Goal: Information Seeking & Learning: Compare options

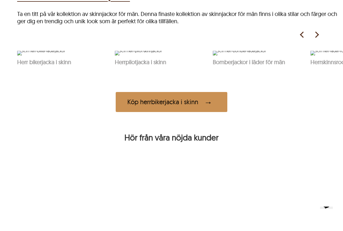
scroll to position [271, 0]
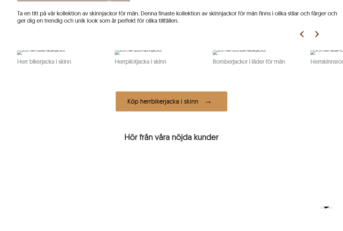
click at [316, 39] on img at bounding box center [316, 34] width 9 height 9
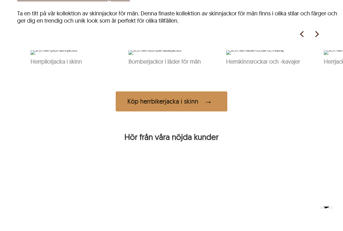
scroll to position [0, 98]
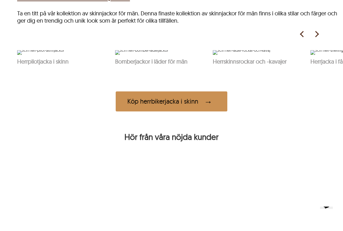
click at [318, 39] on img at bounding box center [316, 34] width 9 height 9
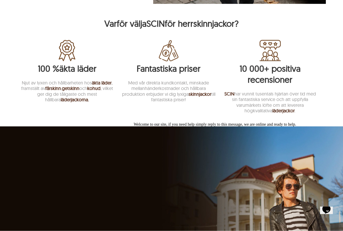
scroll to position [706, 0]
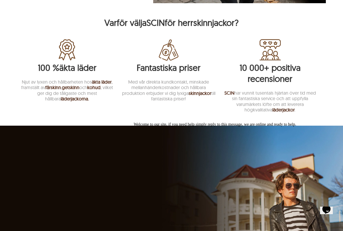
click at [134, 122] on icon "Chat attention grabber" at bounding box center [134, 122] width 0 height 0
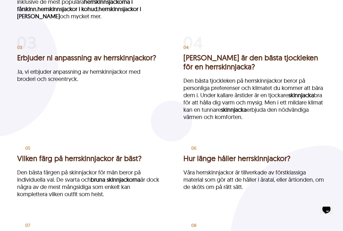
scroll to position [1095, 0]
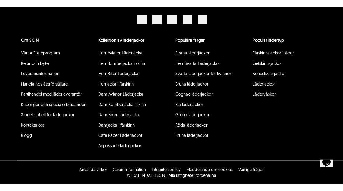
scroll to position [260, 0]
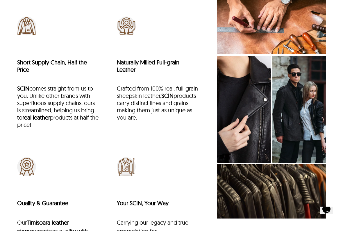
scroll to position [1973, 0]
click at [3, 191] on div "Why is SCIN the Best? High Grade Raw Material SCIN real leather company Timisoa…" at bounding box center [171, 55] width 343 height 468
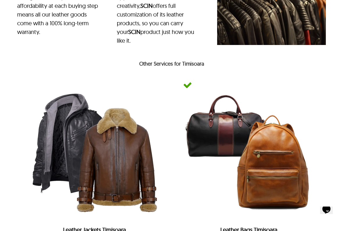
scroll to position [2207, 0]
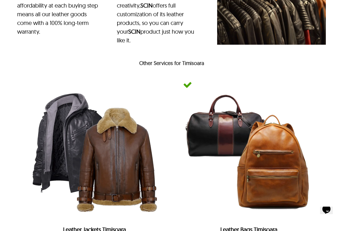
click at [188, 85] on img at bounding box center [187, 85] width 9 height 9
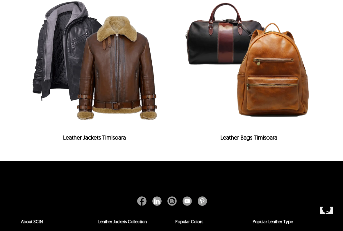
scroll to position [2300, 0]
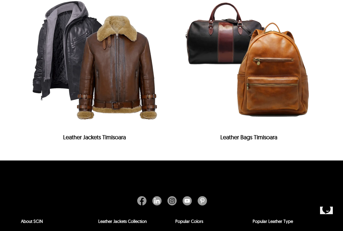
click at [92, 86] on img at bounding box center [94, 59] width 143 height 143
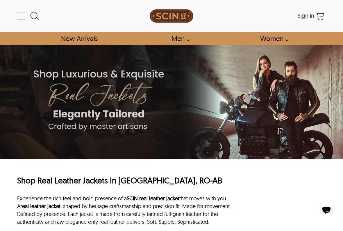
click at [84, 40] on link "New Arrivals" at bounding box center [79, 38] width 50 height 13
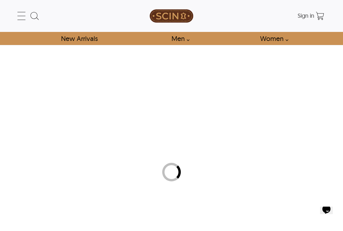
select select "********"
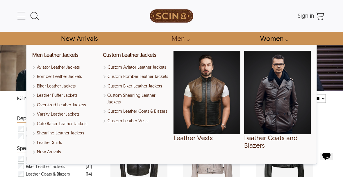
click at [178, 39] on link "Men" at bounding box center [179, 38] width 28 height 13
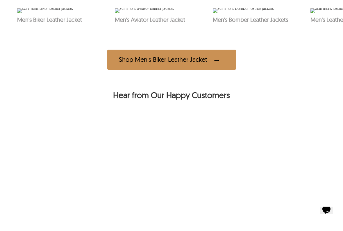
scroll to position [313, 0]
click at [173, 69] on div "Shop Men's Biker Leather Jacket" at bounding box center [171, 59] width 129 height 20
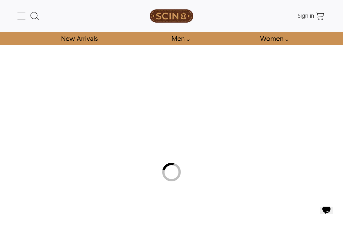
select select "********"
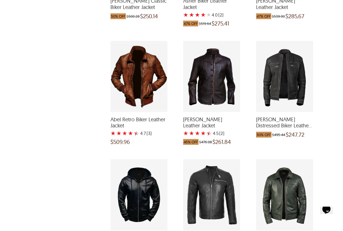
scroll to position [433, 0]
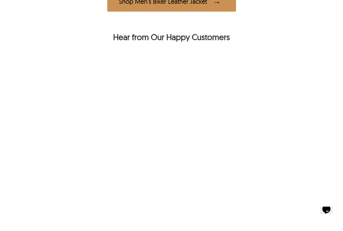
scroll to position [373, 0]
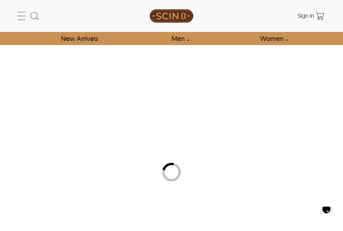
select select "********"
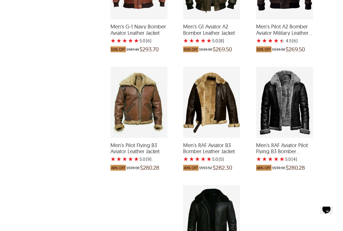
scroll to position [407, 0]
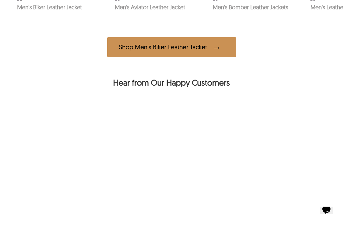
scroll to position [325, 0]
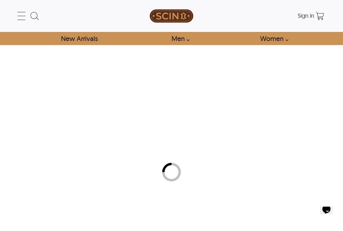
select select "********"
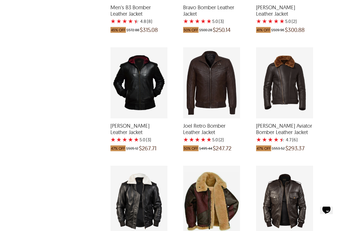
scroll to position [782, 0]
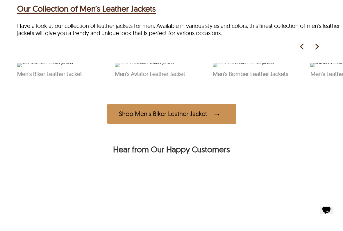
scroll to position [258, 0]
click at [319, 51] on img at bounding box center [316, 46] width 9 height 9
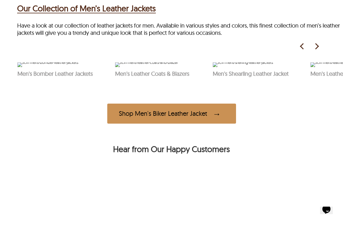
click at [320, 51] on img at bounding box center [316, 46] width 9 height 9
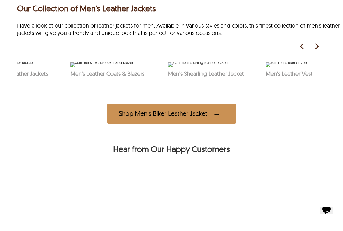
scroll to position [0, 255]
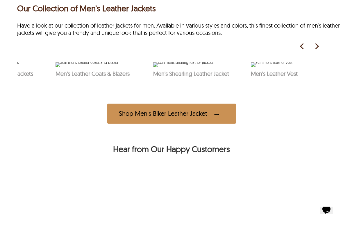
click at [174, 67] on img at bounding box center [183, 64] width 60 height 5
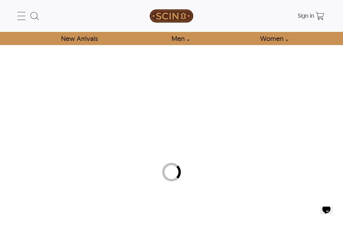
select select "********"
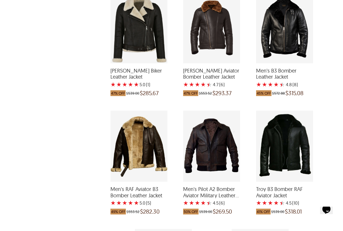
scroll to position [599, 0]
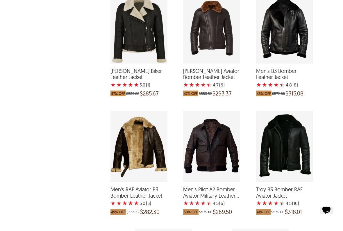
click at [290, 46] on div "Men's B3 Bomber Leather Jacket with a 4.75 Star Rating 8 Product Review which w…" at bounding box center [284, 27] width 57 height 71
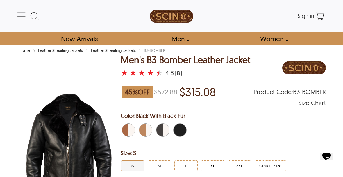
select select "********"
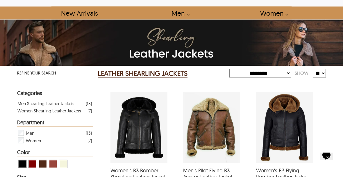
scroll to position [19, 0]
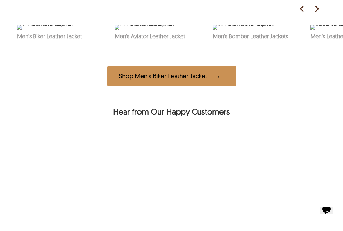
scroll to position [297, 0]
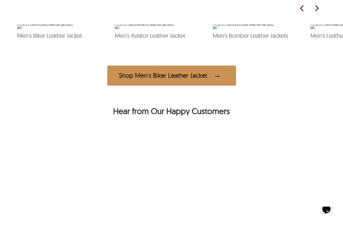
click at [340, 29] on img at bounding box center [341, 26] width 63 height 5
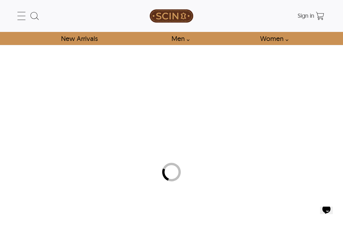
select select "********"
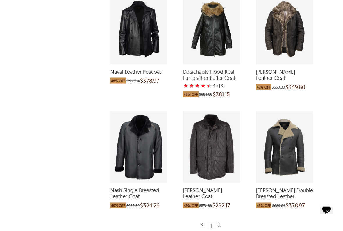
scroll to position [478, 0]
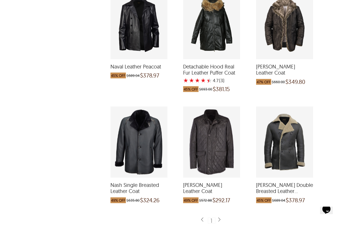
click at [131, 148] on div "Nash Single Breasted Leather Coat which was at a price of $635.80, now after di…" at bounding box center [138, 142] width 57 height 71
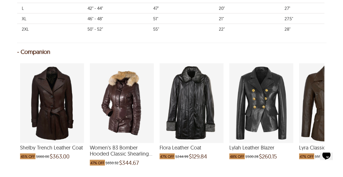
select select "********"
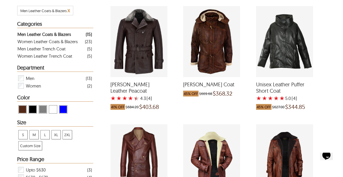
scroll to position [103, 0]
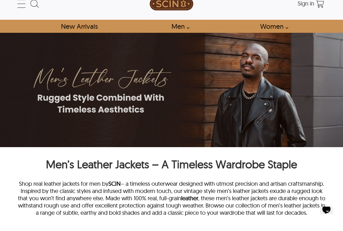
scroll to position [14, 0]
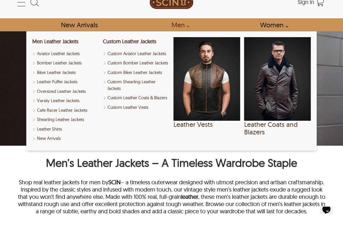
click at [178, 27] on link "Men" at bounding box center [179, 24] width 28 height 13
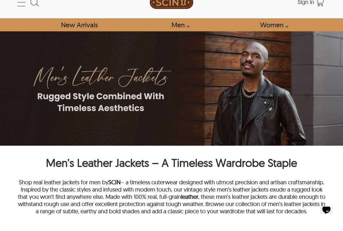
click at [181, 25] on link "Men" at bounding box center [179, 24] width 28 height 13
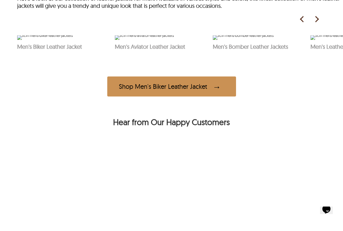
scroll to position [286, 0]
click at [318, 24] on img at bounding box center [316, 19] width 9 height 9
click at [315, 24] on img at bounding box center [316, 19] width 9 height 9
click at [317, 24] on img at bounding box center [316, 19] width 9 height 9
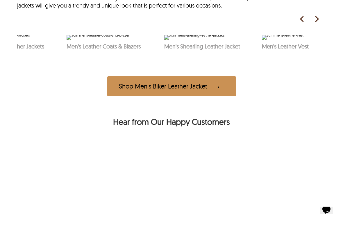
scroll to position [0, 255]
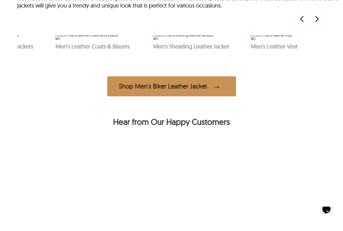
click at [317, 24] on img at bounding box center [316, 19] width 9 height 9
click at [282, 34] on span "See Products" at bounding box center [293, 26] width 59 height 15
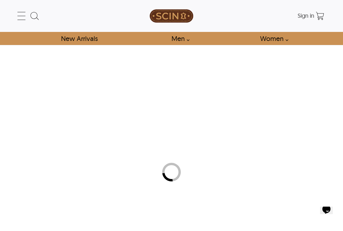
select select "********"
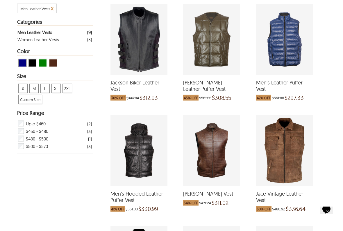
scroll to position [110, 0]
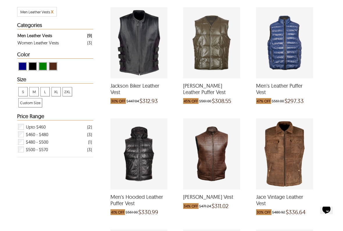
click at [131, 53] on div "Jackson Biker Leather Vest which was at a price of $447.04, now after discount …" at bounding box center [138, 42] width 57 height 71
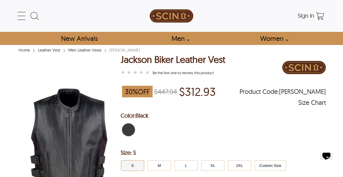
select select "********"
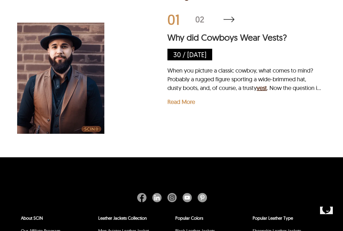
scroll to position [861, 0]
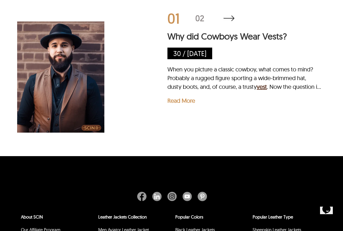
click at [183, 104] on p "Read More" at bounding box center [181, 100] width 28 height 7
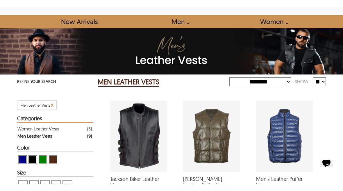
scroll to position [0, 0]
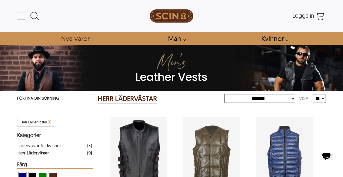
click at [75, 38] on font "Nya varor" at bounding box center [75, 38] width 28 height 8
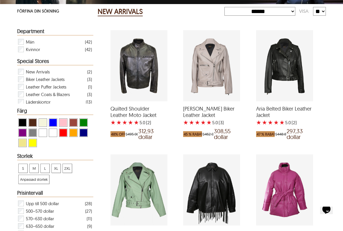
scroll to position [88, 0]
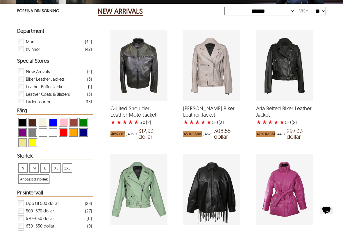
click at [38, 102] on font "Läderskjortor" at bounding box center [38, 102] width 25 height 6
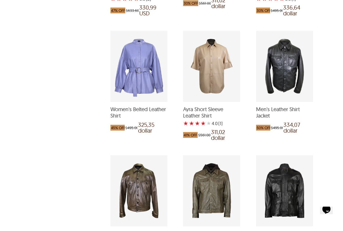
scroll to position [339, 0]
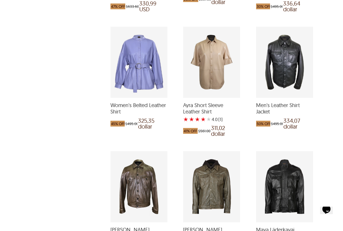
click at [289, 77] on div "Men's Leather Shirt Jacket which was at a price of $495.00, now after discount …" at bounding box center [284, 62] width 57 height 71
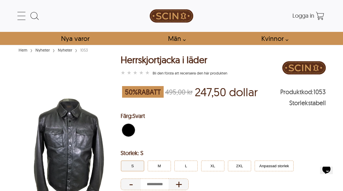
select select "********"
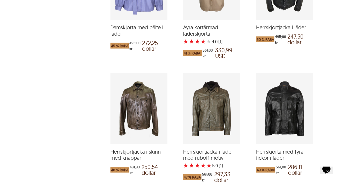
scroll to position [406, 0]
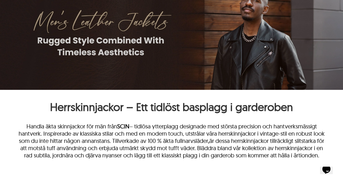
scroll to position [6, 0]
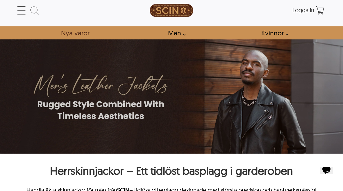
click at [75, 34] on font "Nya varor" at bounding box center [75, 33] width 28 height 8
select select "********"
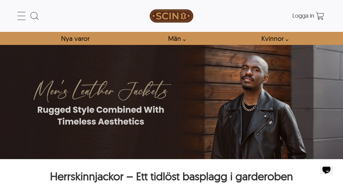
click at [77, 39] on font "Nya varor" at bounding box center [75, 38] width 28 height 8
select select "********"
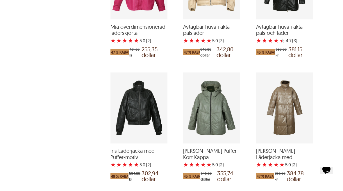
scroll to position [666, 0]
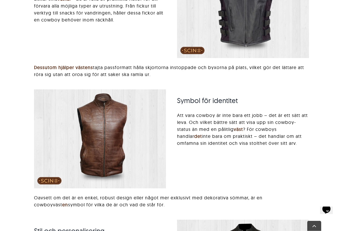
scroll to position [1182, 0]
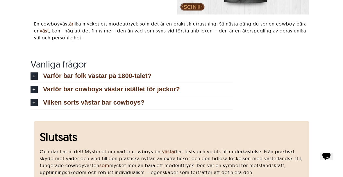
scroll to position [1484, 0]
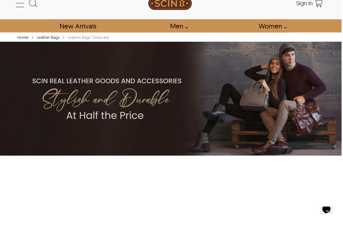
scroll to position [13, 1]
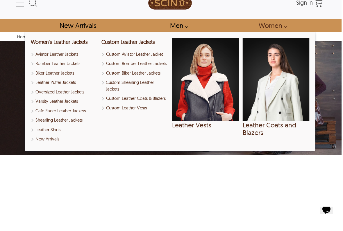
click at [261, 20] on link "Women" at bounding box center [271, 25] width 38 height 13
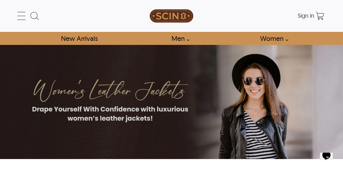
click at [19, 16] on icon at bounding box center [21, 16] width 8 height 0
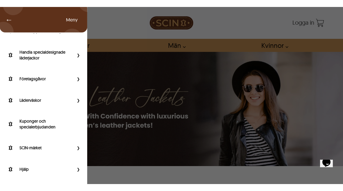
scroll to position [87, 0]
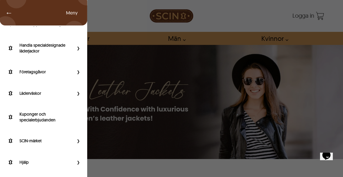
click at [30, 92] on font "Läderväskor" at bounding box center [29, 93] width 21 height 5
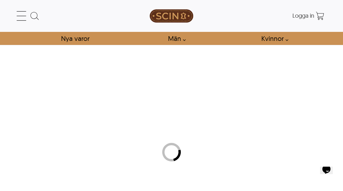
scroll to position [73, 0]
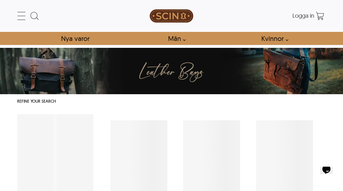
select select "********"
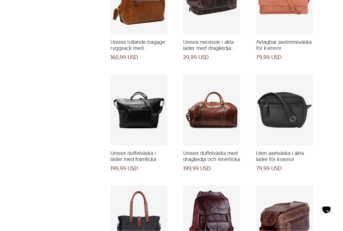
scroll to position [987, 0]
click at [134, 104] on div "Unisex duffelväska i läder med framficka och ett pris på 199,99 dollar" at bounding box center [138, 109] width 57 height 71
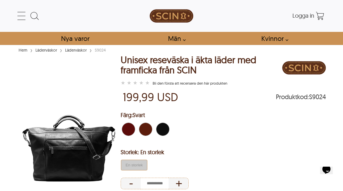
select select "********"
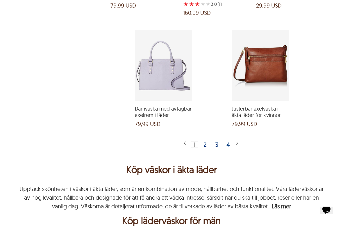
scroll to position [1276, 0]
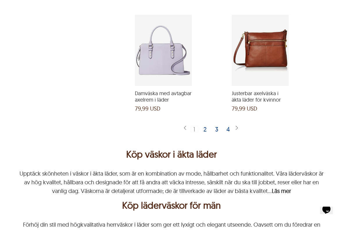
click at [209, 129] on div "2" at bounding box center [205, 129] width 8 height 6
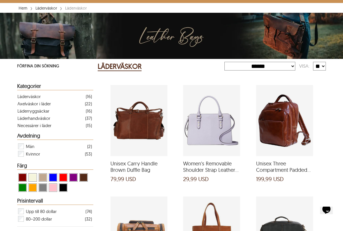
scroll to position [42, 0]
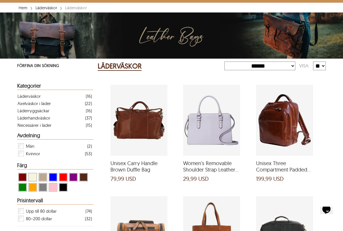
click at [143, 130] on div "Unisex Carry Handle Brown Duffle Bag and a price of $199.99" at bounding box center [138, 120] width 57 height 71
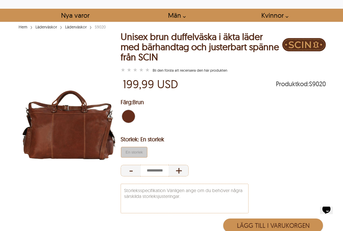
scroll to position [26, 0]
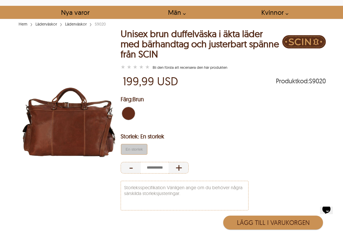
click at [61, 140] on img at bounding box center [68, 122] width 103 height 129
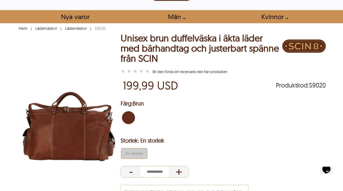
scroll to position [0, 0]
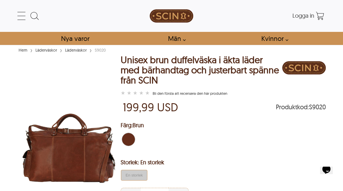
select select "********"
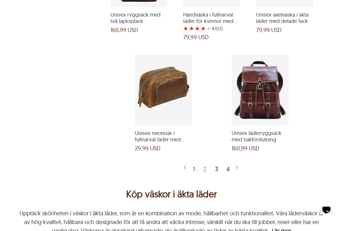
scroll to position [1222, 0]
click at [214, 166] on div "3" at bounding box center [217, 169] width 8 height 6
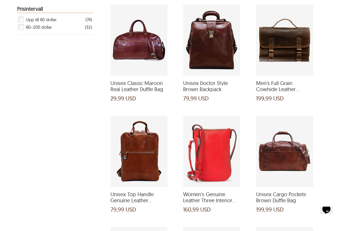
scroll to position [234, 0]
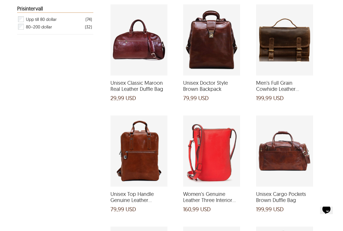
click at [278, 177] on div "Unisex Cargo Pockets Brown Duffle Bag and a price of $199.99" at bounding box center [284, 151] width 57 height 71
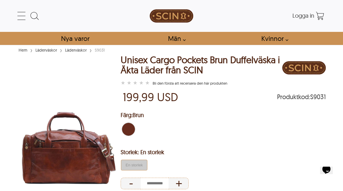
select select "********"
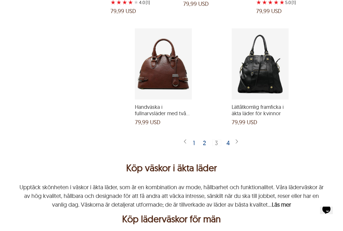
scroll to position [1234, 0]
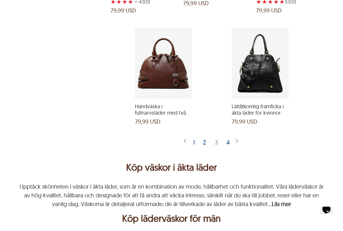
click at [229, 141] on font "4" at bounding box center [227, 143] width 3 height 8
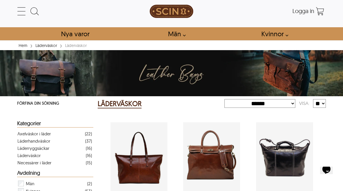
scroll to position [4, 0]
